Goal: Information Seeking & Learning: Learn about a topic

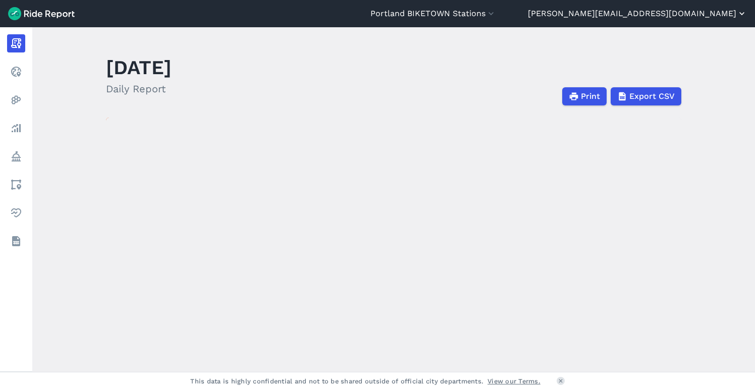
click at [680, 12] on button "[PERSON_NAME][EMAIL_ADDRESS][DOMAIN_NAME]" at bounding box center [637, 14] width 219 height 12
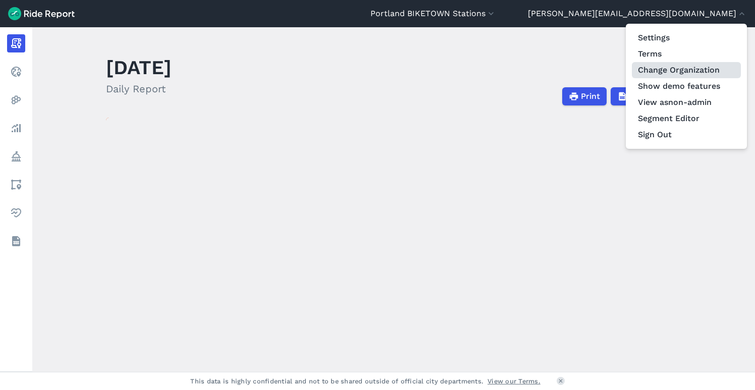
click at [681, 71] on link "Change Organization" at bounding box center [686, 70] width 109 height 16
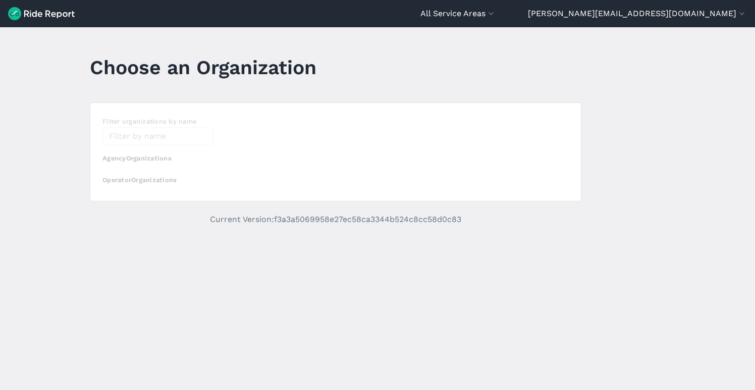
click at [169, 139] on div "loading" at bounding box center [335, 152] width 491 height 98
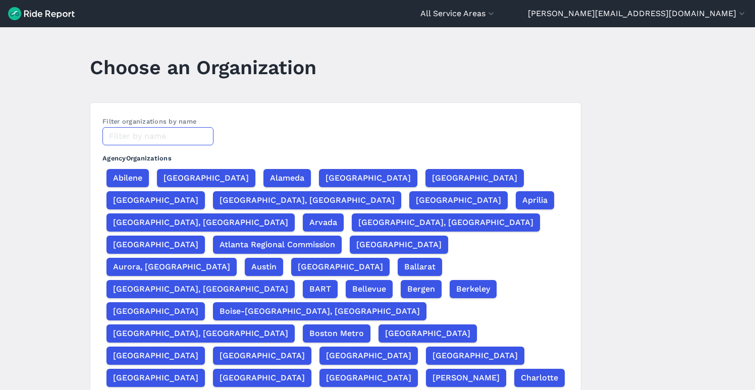
click at [162, 136] on input "text" at bounding box center [158, 136] width 111 height 18
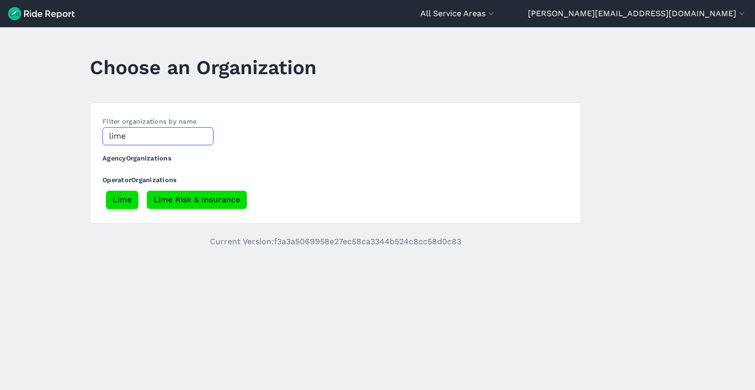
type input "lime"
click at [123, 199] on span "Lime" at bounding box center [122, 200] width 19 height 12
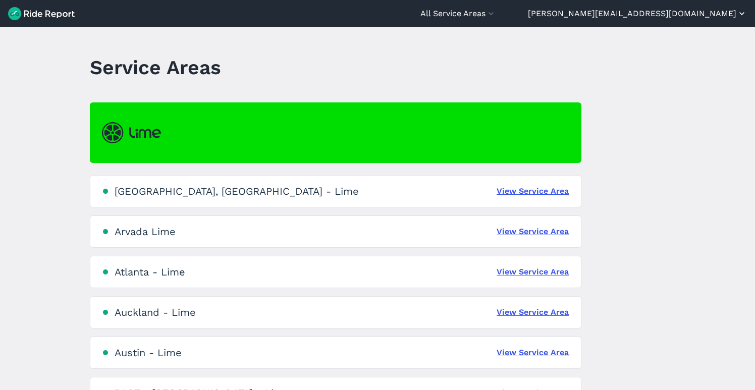
click at [683, 12] on button "[PERSON_NAME][EMAIL_ADDRESS][DOMAIN_NAME]" at bounding box center [637, 14] width 219 height 12
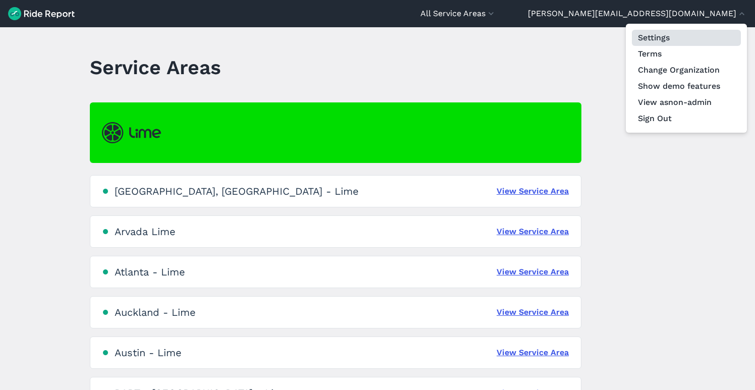
click at [675, 38] on link "Settings" at bounding box center [686, 38] width 109 height 16
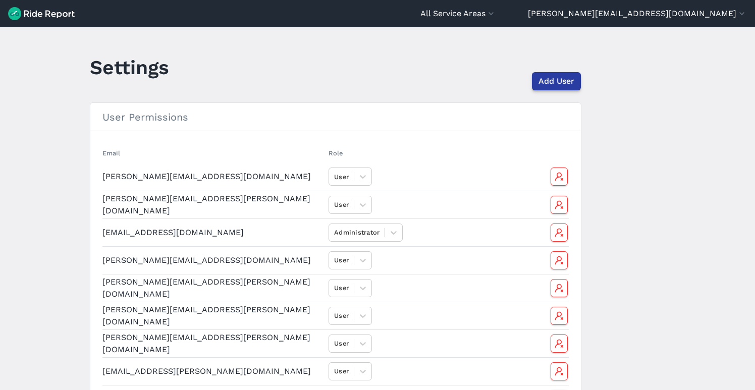
click at [546, 81] on span "Add User" at bounding box center [557, 81] width 36 height 12
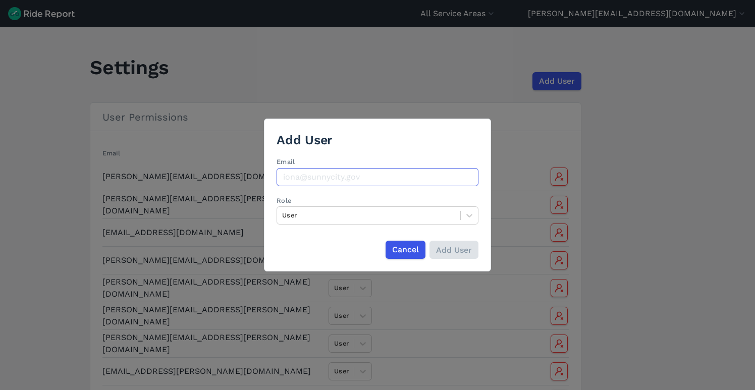
click at [352, 175] on input "Email" at bounding box center [378, 177] width 202 height 18
paste input "[PERSON_NAME][EMAIL_ADDRESS][PERSON_NAME][DOMAIN_NAME]"
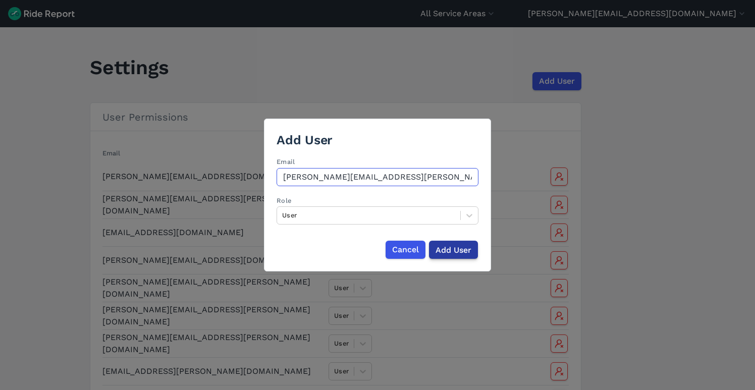
type input "[PERSON_NAME][EMAIL_ADDRESS][PERSON_NAME][DOMAIN_NAME]"
click at [458, 251] on input "Add User" at bounding box center [453, 250] width 49 height 18
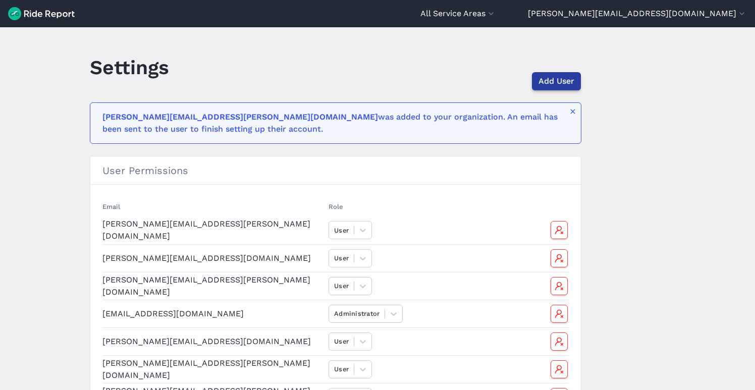
click at [550, 80] on span "Add User" at bounding box center [557, 81] width 36 height 12
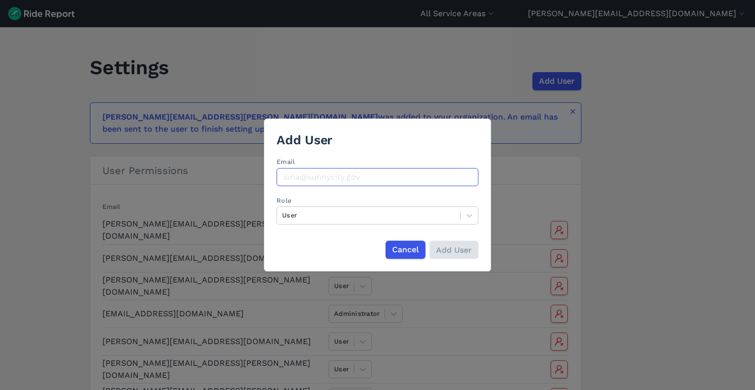
click at [414, 176] on input "Email" at bounding box center [378, 177] width 202 height 18
paste input "[PERSON_NAME][EMAIL_ADDRESS][PERSON_NAME][DOMAIN_NAME]"
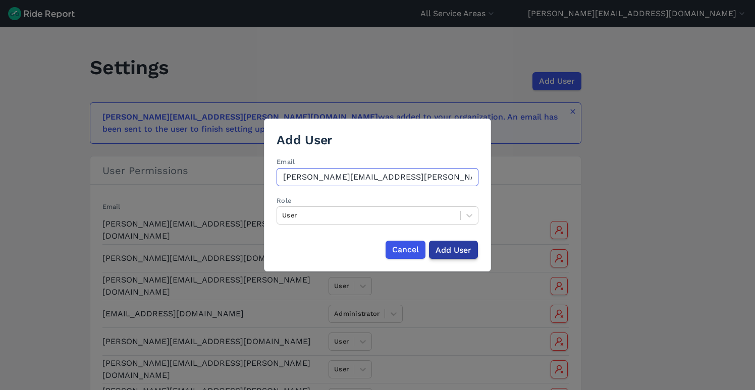
type input "[PERSON_NAME][EMAIL_ADDRESS][PERSON_NAME][DOMAIN_NAME]"
click at [462, 253] on input "Add User" at bounding box center [453, 250] width 49 height 18
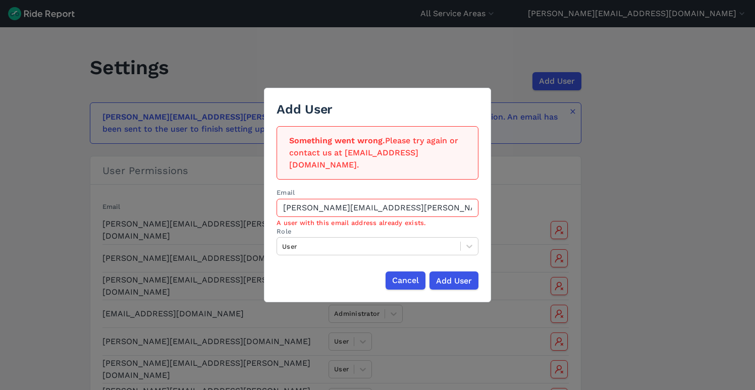
drag, startPoint x: 406, startPoint y: 276, endPoint x: 407, endPoint y: 271, distance: 5.2
click at [406, 276] on span "Cancel" at bounding box center [405, 281] width 27 height 12
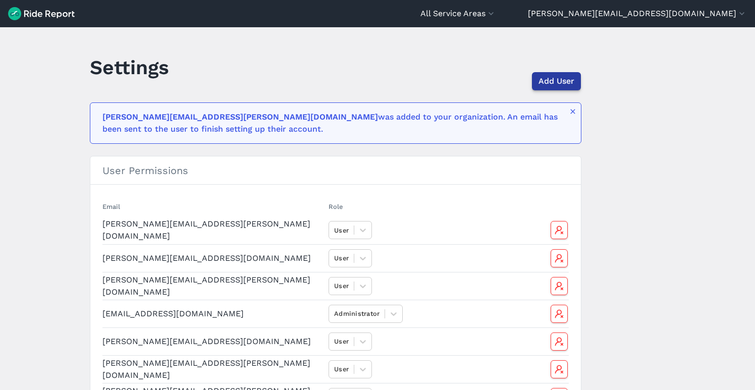
click at [549, 83] on span "Add User" at bounding box center [557, 81] width 36 height 12
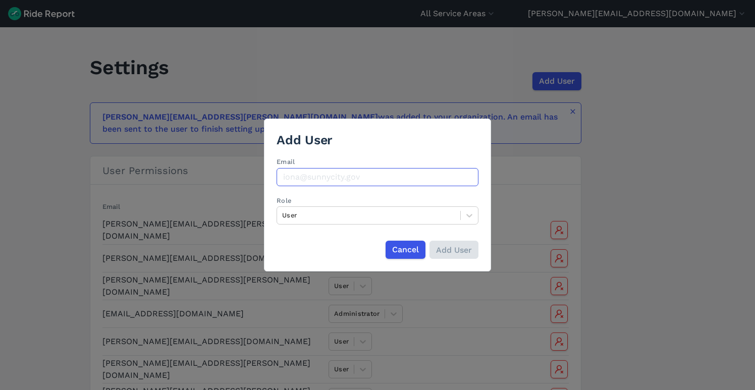
click at [398, 172] on input "Email" at bounding box center [378, 177] width 202 height 18
paste input "[PERSON_NAME][EMAIL_ADDRESS][PERSON_NAME][DOMAIN_NAME]"
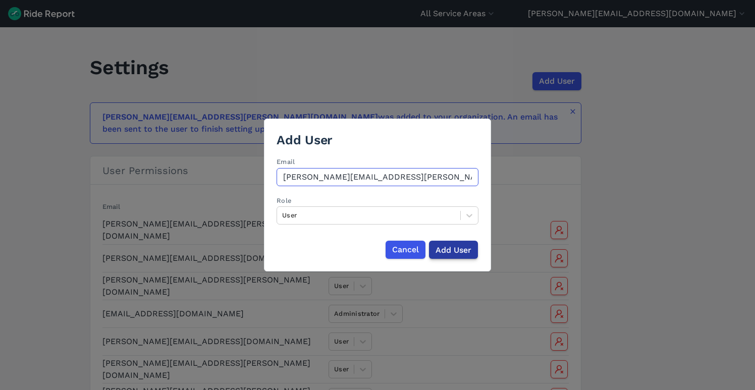
type input "[PERSON_NAME][EMAIL_ADDRESS][PERSON_NAME][DOMAIN_NAME]"
click at [444, 248] on input "Add User" at bounding box center [453, 250] width 49 height 18
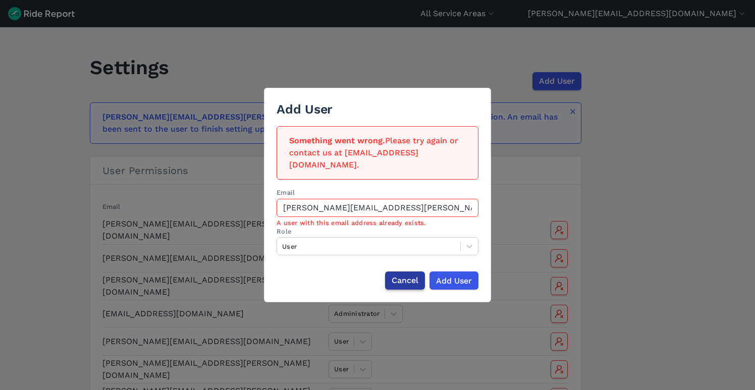
click at [415, 275] on span "Cancel" at bounding box center [405, 281] width 27 height 12
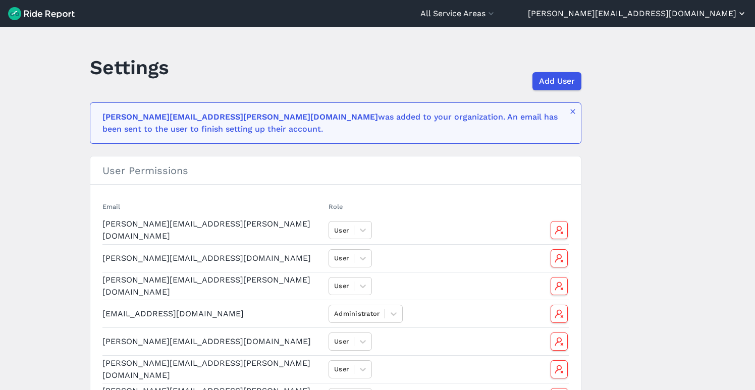
click at [675, 14] on button "[PERSON_NAME][EMAIL_ADDRESS][DOMAIN_NAME]" at bounding box center [637, 14] width 219 height 12
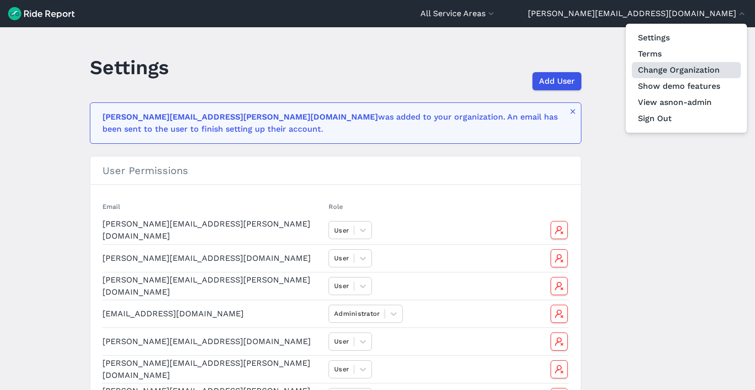
click at [672, 66] on link "Change Organization" at bounding box center [686, 70] width 109 height 16
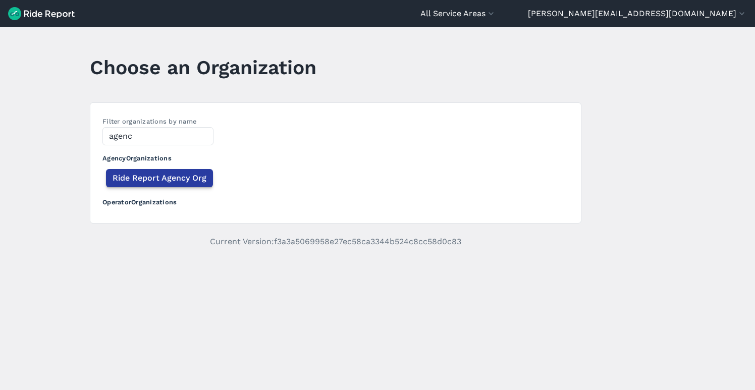
type input "agenc"
click at [179, 178] on span "Ride Report Agency Org" at bounding box center [160, 178] width 94 height 12
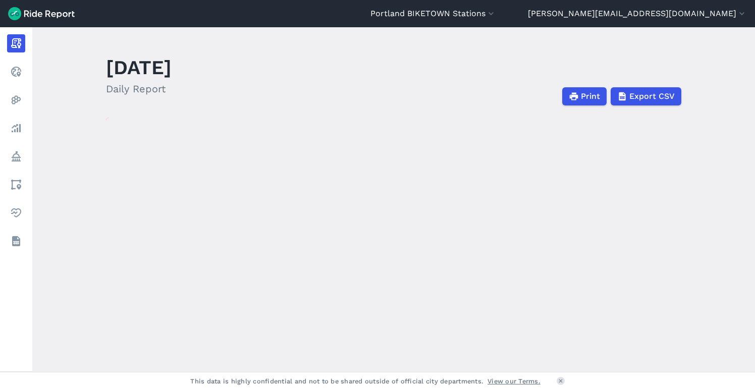
click at [496, 12] on button "Portland BIKETOWN Stations" at bounding box center [434, 14] width 126 height 12
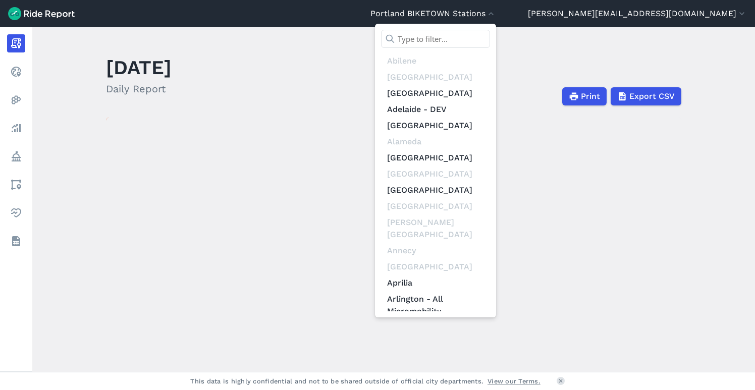
click at [490, 36] on input "text" at bounding box center [435, 39] width 109 height 18
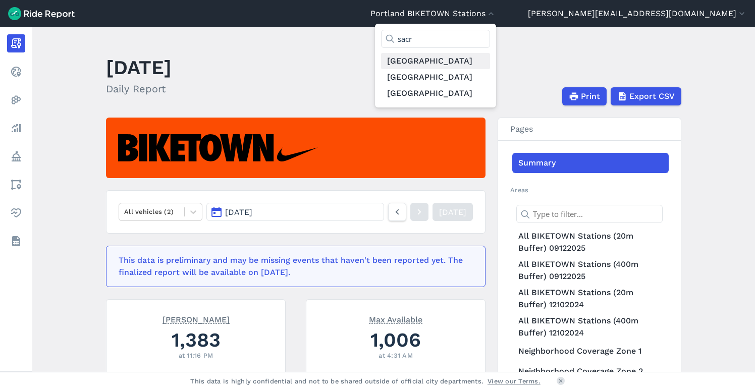
type input "sacr"
click at [490, 62] on link "[GEOGRAPHIC_DATA]" at bounding box center [435, 61] width 109 height 16
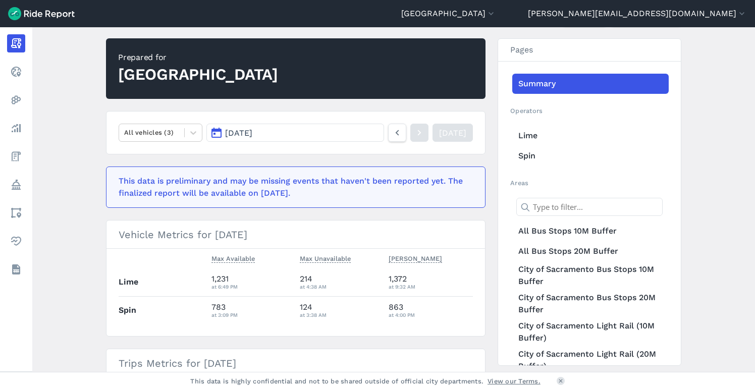
scroll to position [80, 0]
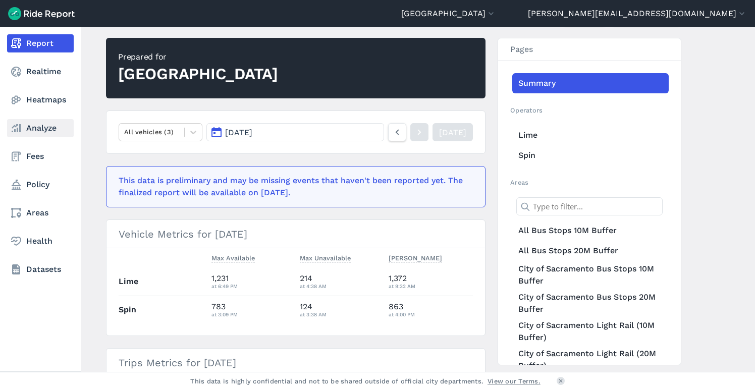
click at [37, 131] on link "Analyze" at bounding box center [40, 128] width 67 height 18
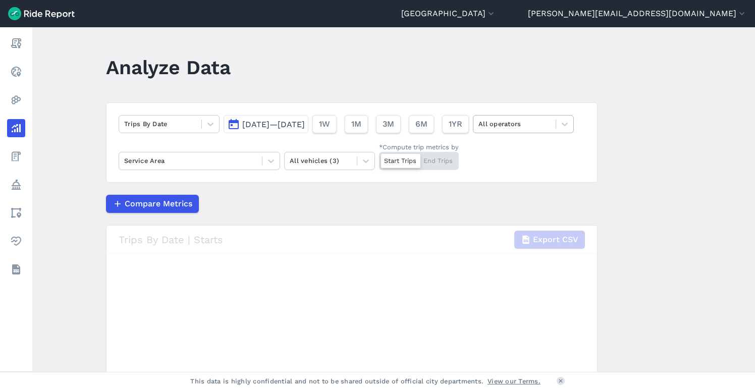
click at [479, 130] on div at bounding box center [515, 124] width 72 height 12
click at [473, 192] on div "Spin" at bounding box center [523, 184] width 101 height 18
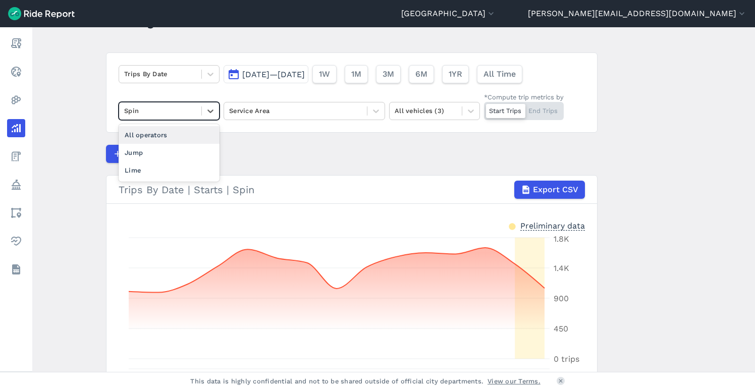
click at [176, 111] on div at bounding box center [160, 111] width 72 height 12
click at [162, 135] on div "All operators" at bounding box center [169, 135] width 101 height 18
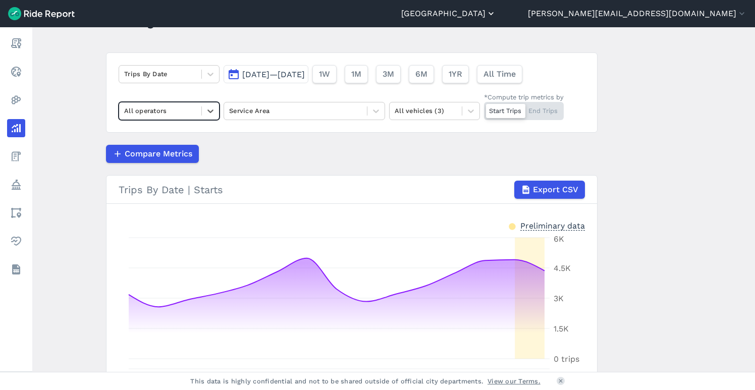
click at [496, 17] on button "[GEOGRAPHIC_DATA]" at bounding box center [448, 14] width 95 height 12
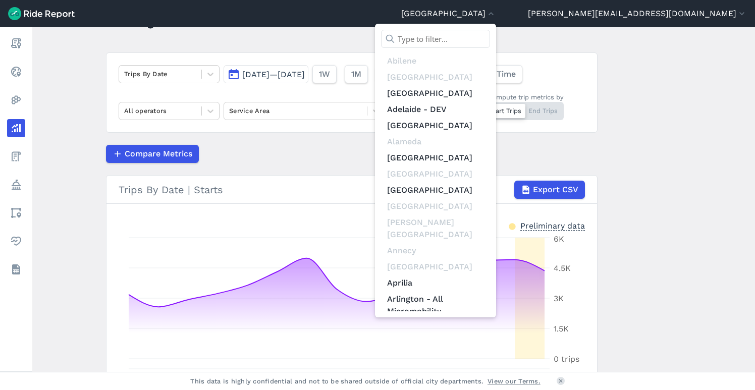
click at [490, 40] on input "text" at bounding box center [435, 39] width 109 height 18
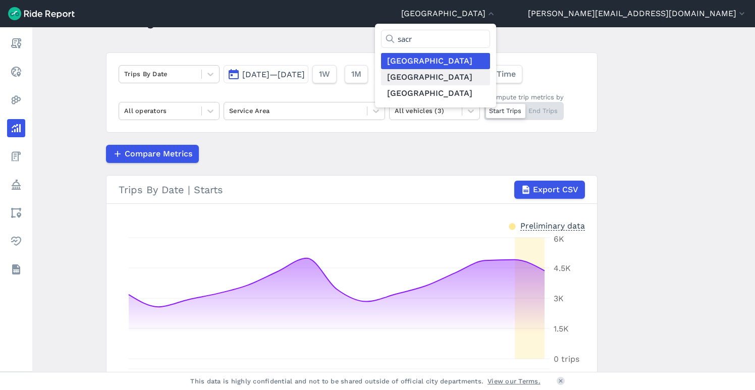
type input "sacr"
click at [490, 75] on link "[GEOGRAPHIC_DATA]" at bounding box center [435, 77] width 109 height 16
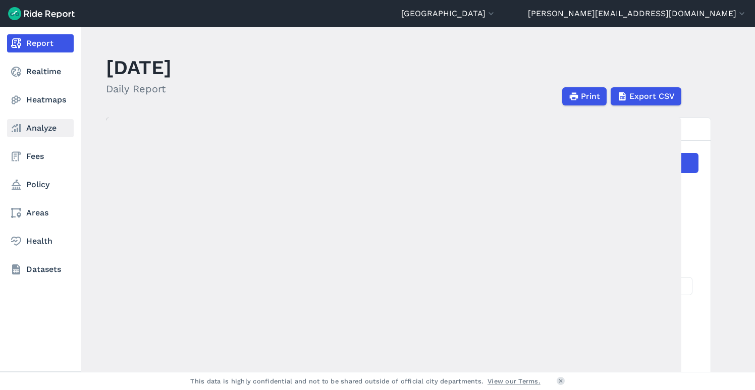
click at [34, 128] on link "Analyze" at bounding box center [40, 128] width 67 height 18
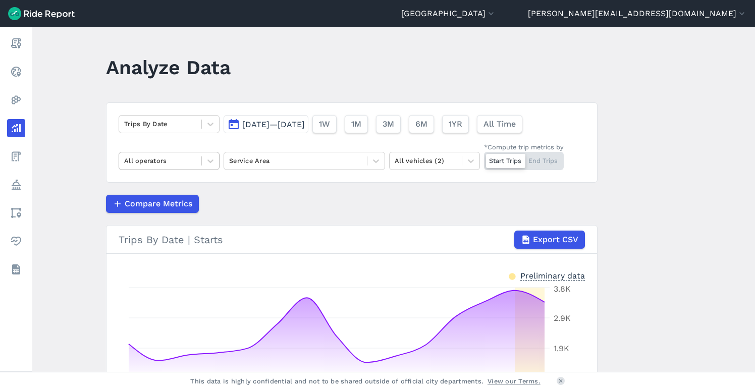
click at [196, 163] on div "All operators" at bounding box center [160, 161] width 82 height 16
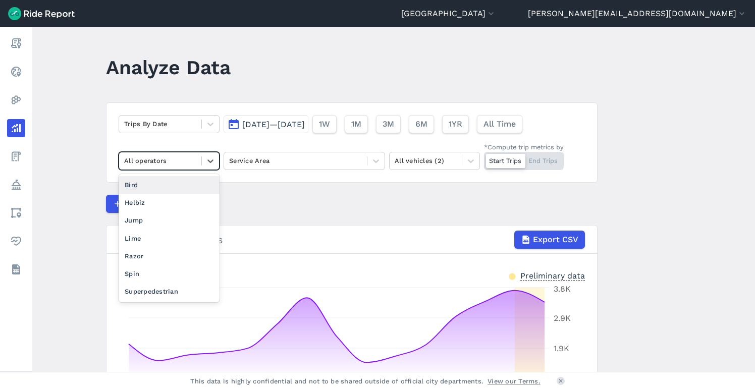
click at [181, 188] on div "Bird" at bounding box center [169, 185] width 101 height 18
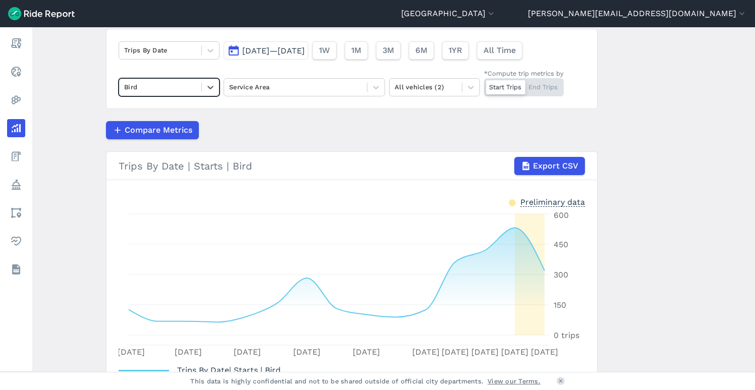
scroll to position [42, 0]
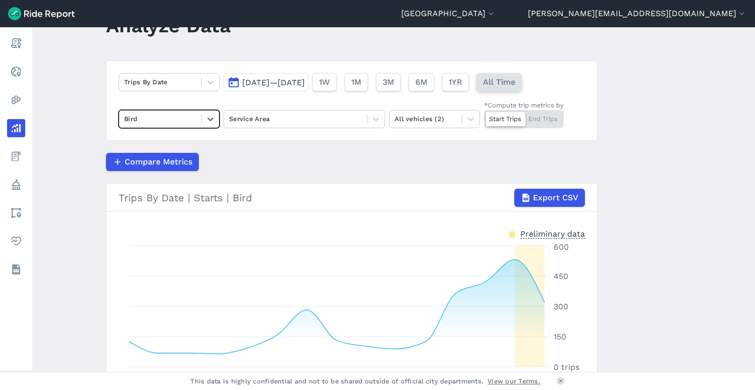
click at [516, 79] on span "All Time" at bounding box center [499, 82] width 32 height 12
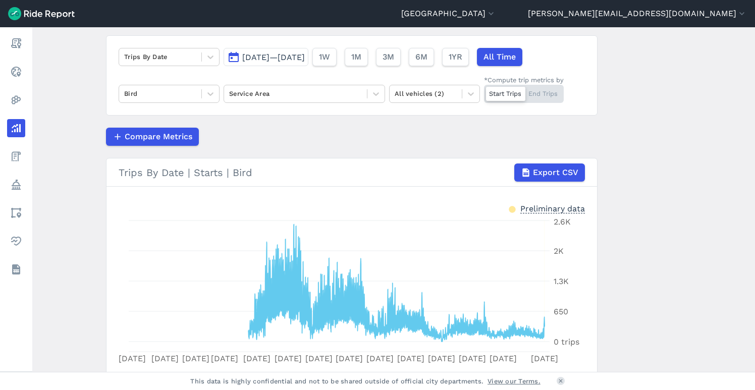
scroll to position [68, 0]
click at [496, 12] on button "[GEOGRAPHIC_DATA]" at bounding box center [448, 14] width 95 height 12
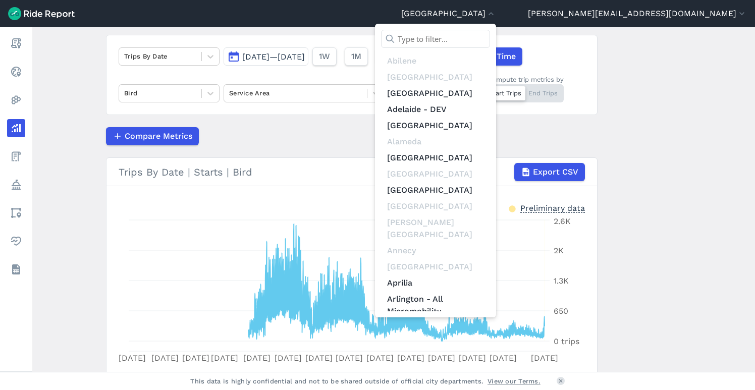
click at [490, 39] on input "text" at bounding box center [435, 39] width 109 height 18
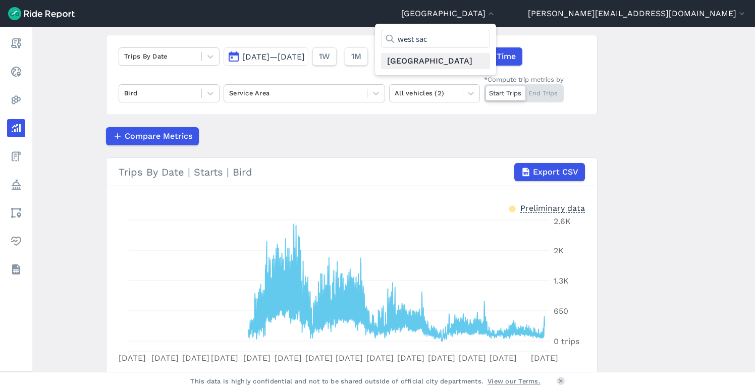
type input "west sac"
click at [490, 62] on link "[GEOGRAPHIC_DATA]" at bounding box center [435, 61] width 109 height 16
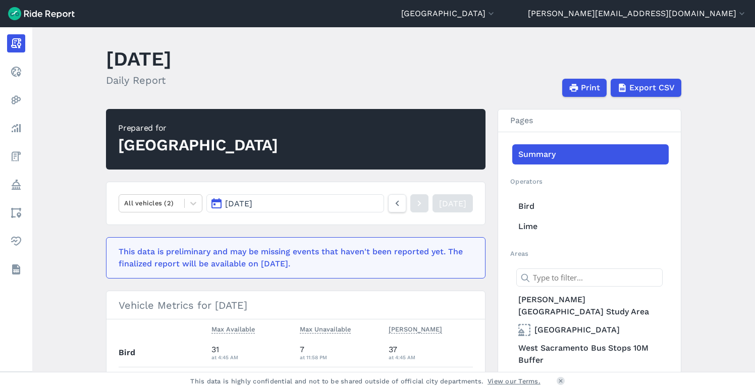
scroll to position [3, 0]
